Goal: Task Accomplishment & Management: Manage account settings

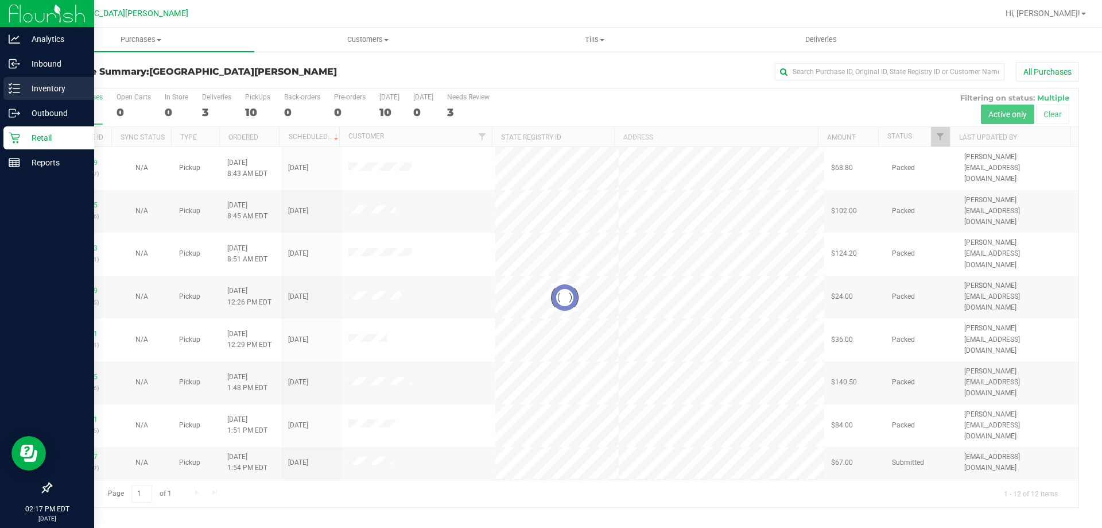
click at [30, 94] on p "Inventory" at bounding box center [54, 89] width 69 height 14
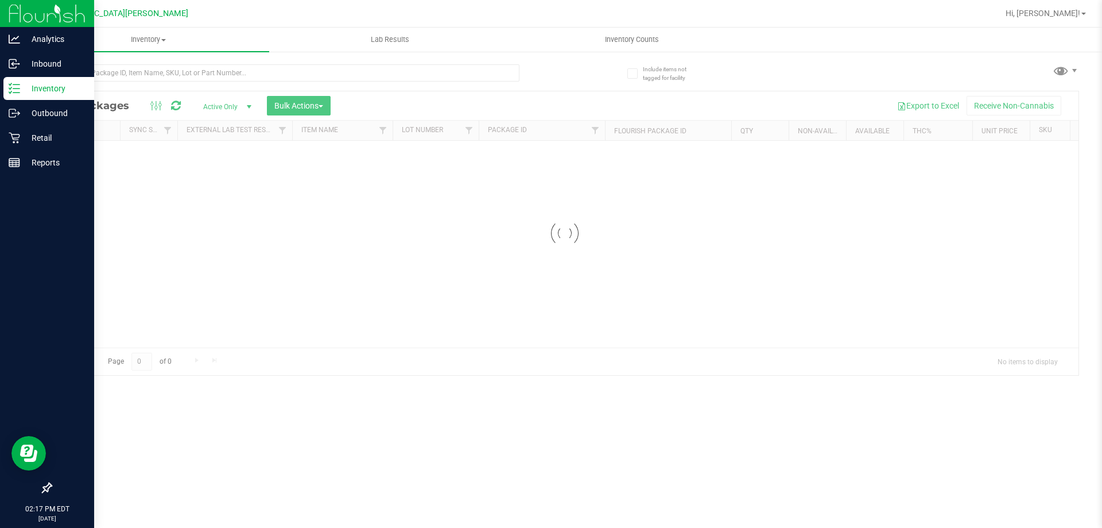
click at [151, 62] on div at bounding box center [308, 72] width 514 height 37
click at [154, 73] on div "Inventory All packages All inventory Waste log Create inventory Lab Results Inv…" at bounding box center [565, 278] width 1075 height 500
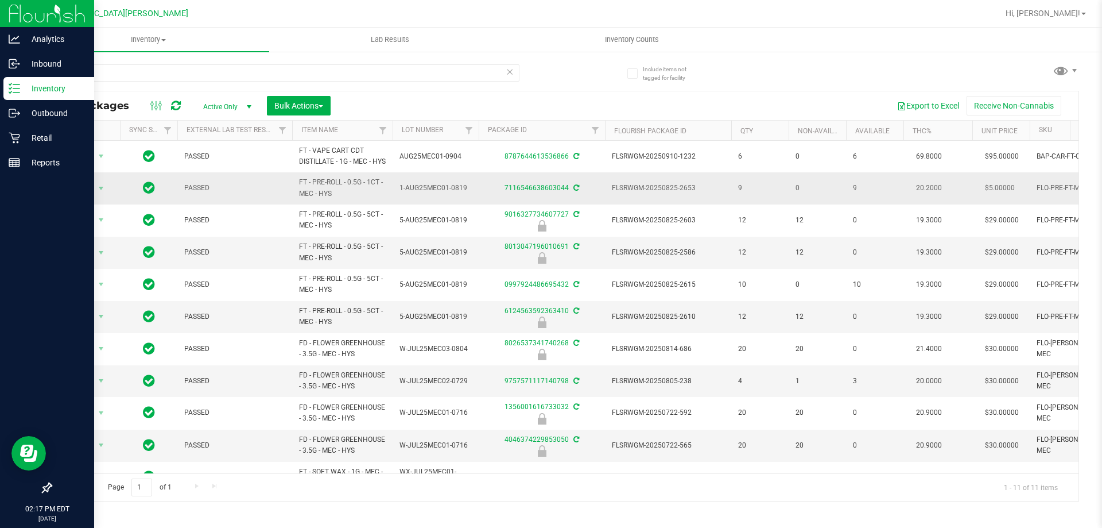
click at [345, 192] on span "FT - PRE-ROLL - 0.5G - 1CT - MEC - HYS" at bounding box center [342, 188] width 87 height 22
copy tr "FT - PRE-ROLL - 0.5G - 1CT - MEC - HYS"
click at [202, 75] on input "mec" at bounding box center [285, 72] width 469 height 17
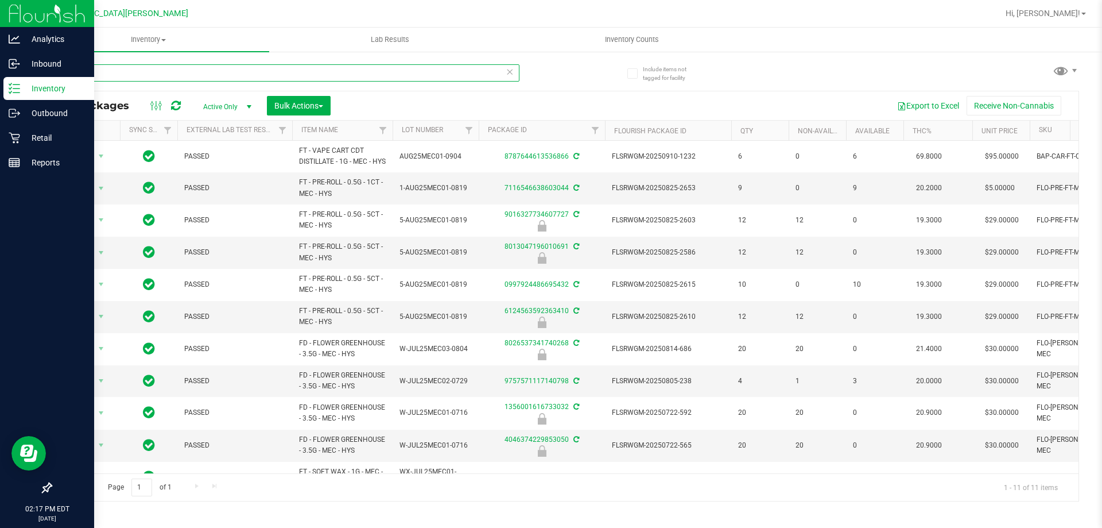
click at [202, 75] on input "mec" at bounding box center [285, 72] width 469 height 17
paste input "FT - PRE-ROLL - 0.5G - 1CT - MEC - HYS"
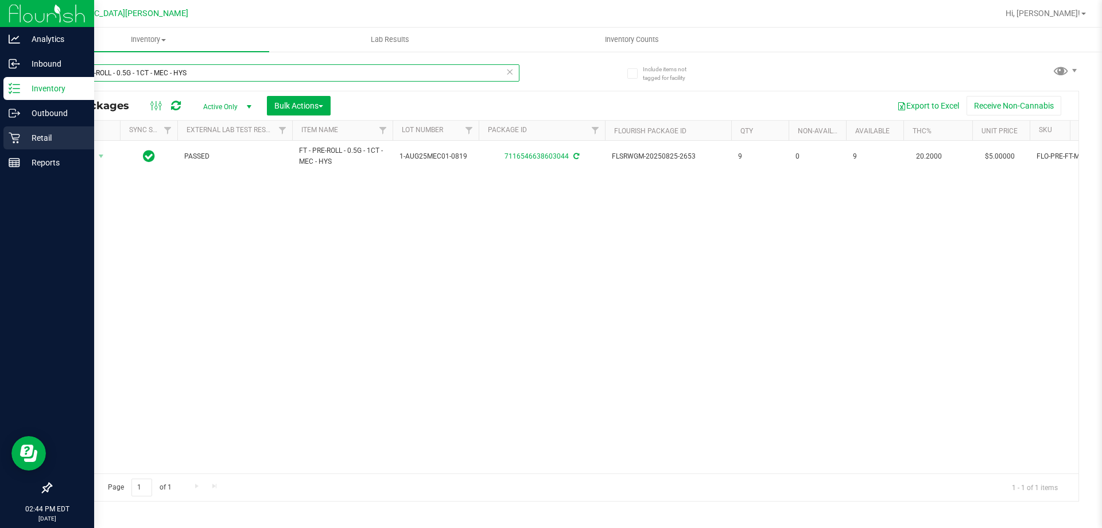
type input "FT - PRE-ROLL - 0.5G - 1CT - MEC - HYS"
click at [37, 136] on p "Retail" at bounding box center [54, 138] width 69 height 14
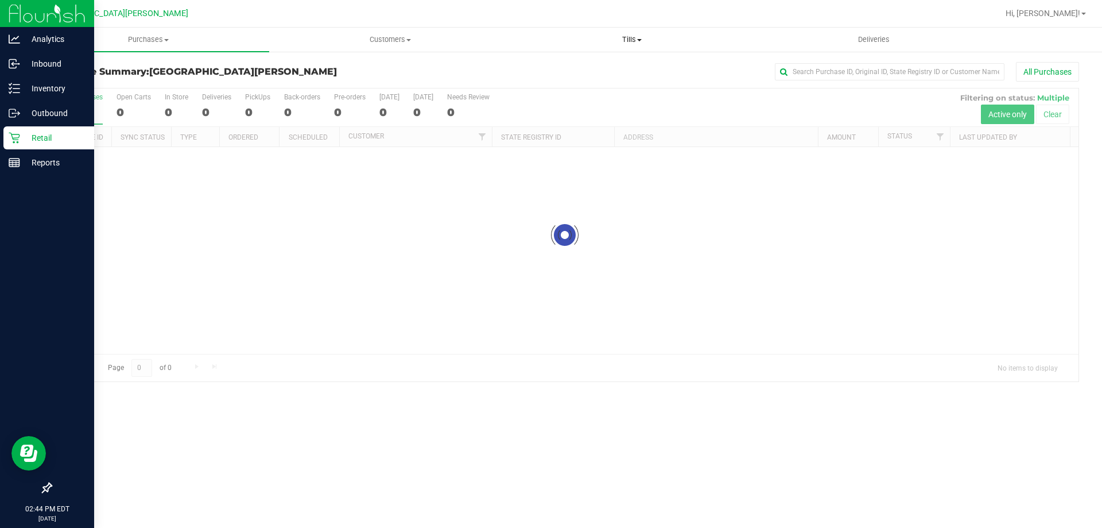
click at [635, 40] on span "Tills" at bounding box center [632, 39] width 241 height 10
click at [565, 67] on span "Manage tills" at bounding box center [550, 69] width 78 height 10
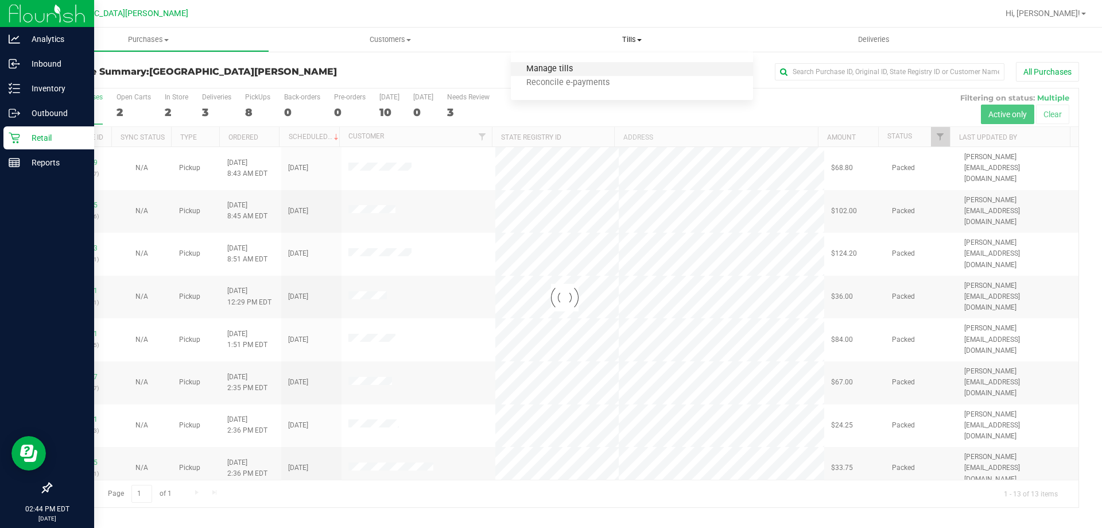
click at [547, 69] on span "Manage tills" at bounding box center [550, 69] width 78 height 10
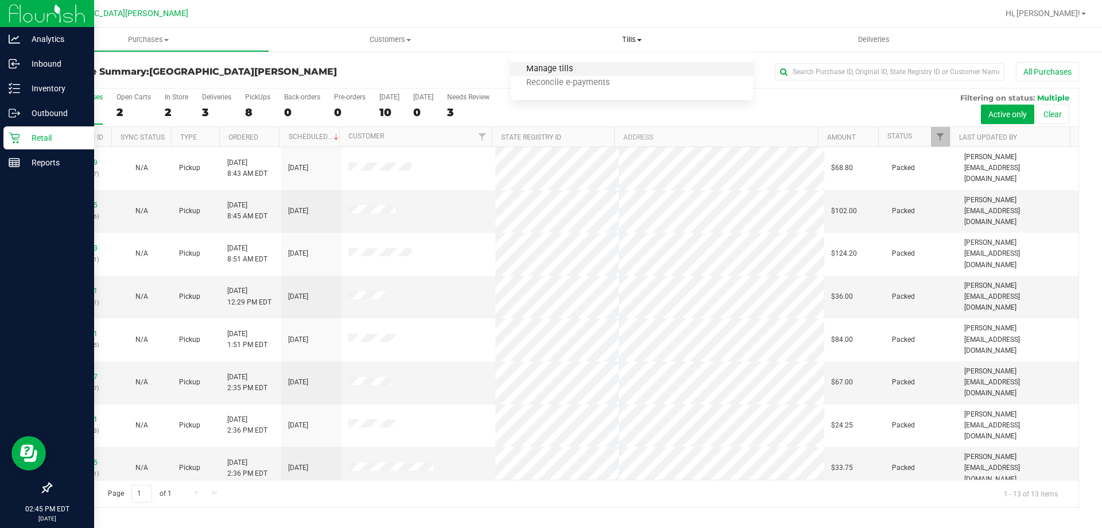
click at [557, 64] on span "Manage tills" at bounding box center [550, 69] width 78 height 10
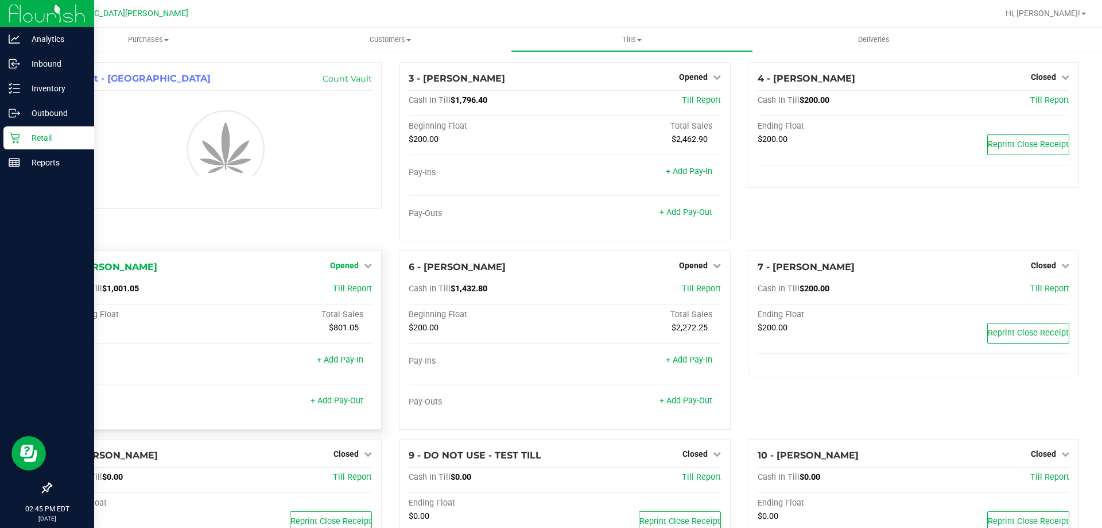
click at [342, 262] on span "Opened" at bounding box center [344, 265] width 29 height 9
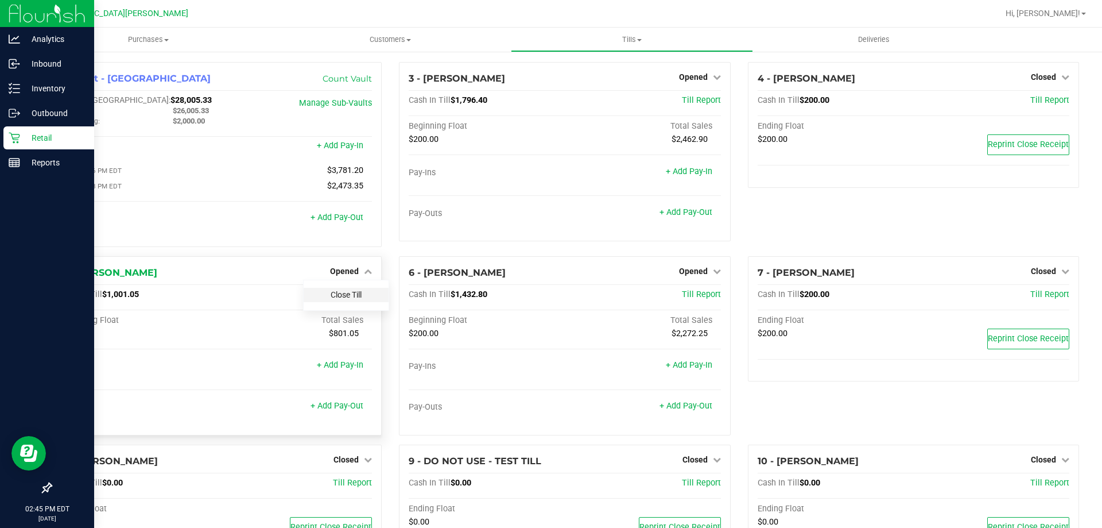
click at [341, 296] on link "Close Till" at bounding box center [346, 294] width 31 height 9
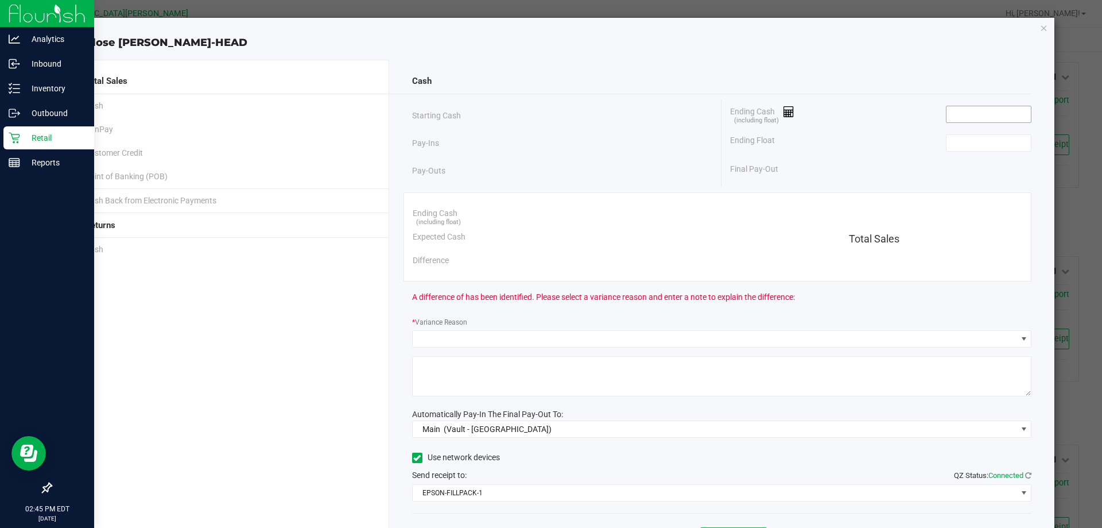
click at [961, 111] on input at bounding box center [989, 114] width 84 height 16
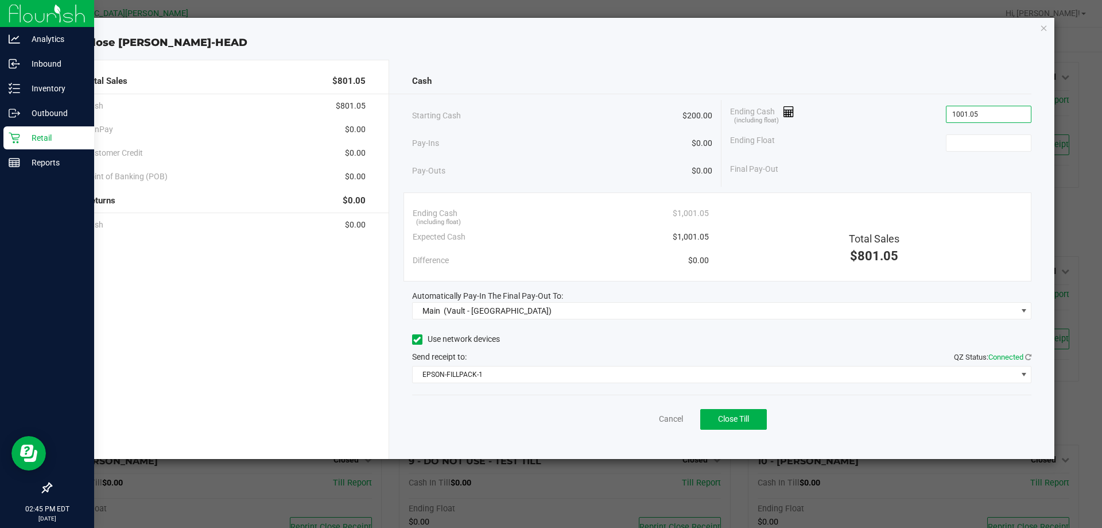
type input "$1,001.05"
type input "$200.00"
drag, startPoint x: 584, startPoint y: 339, endPoint x: 579, endPoint y: 364, distance: 25.8
click at [584, 339] on div "Use network devices" at bounding box center [722, 339] width 620 height 17
click at [748, 425] on button "Close Till" at bounding box center [734, 419] width 67 height 21
